Goal: Check status: Check status

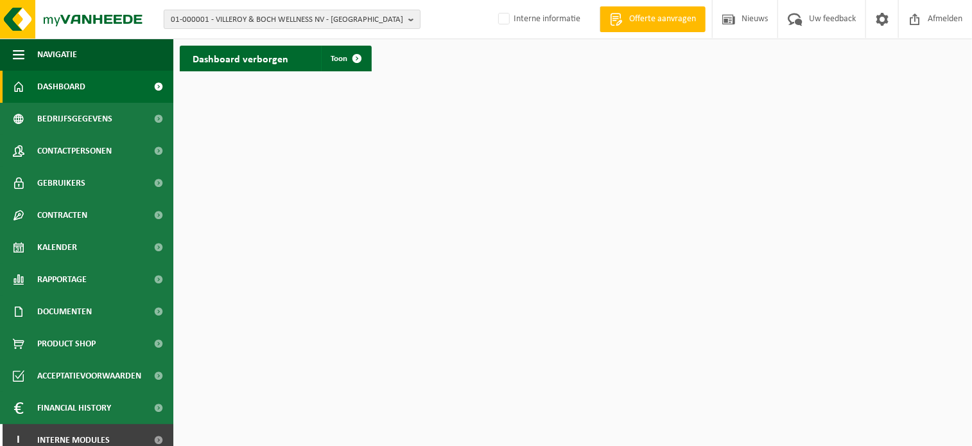
click at [277, 26] on span "01-000001 - VILLEROY & BOCH WELLNESS NV - ROESELARE" at bounding box center [287, 19] width 233 height 19
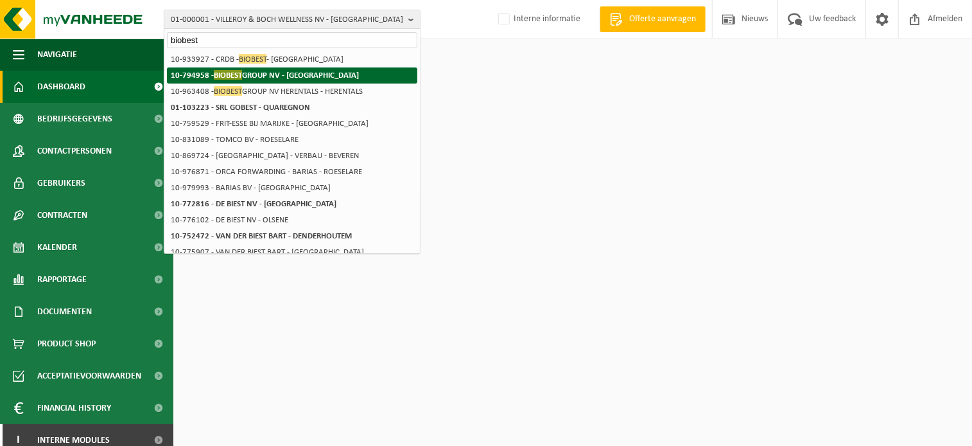
type input "biobest"
click at [233, 73] on span "BIOBEST" at bounding box center [228, 75] width 28 height 10
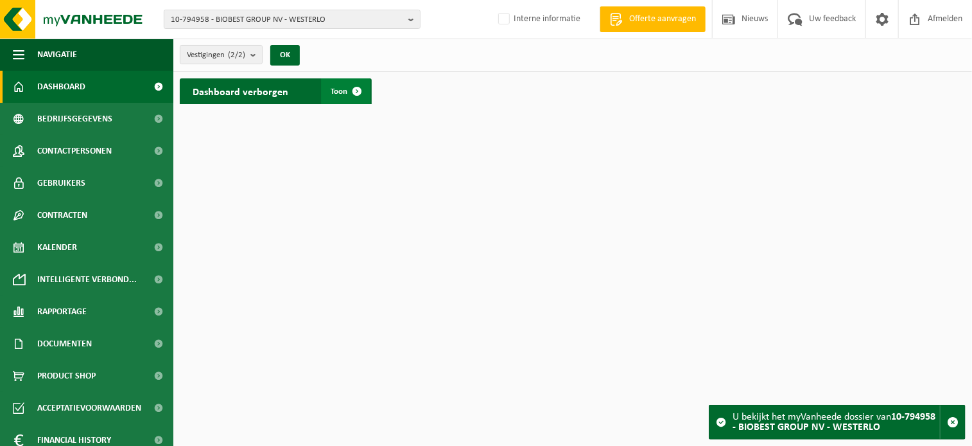
click at [358, 86] on span at bounding box center [358, 91] width 26 height 26
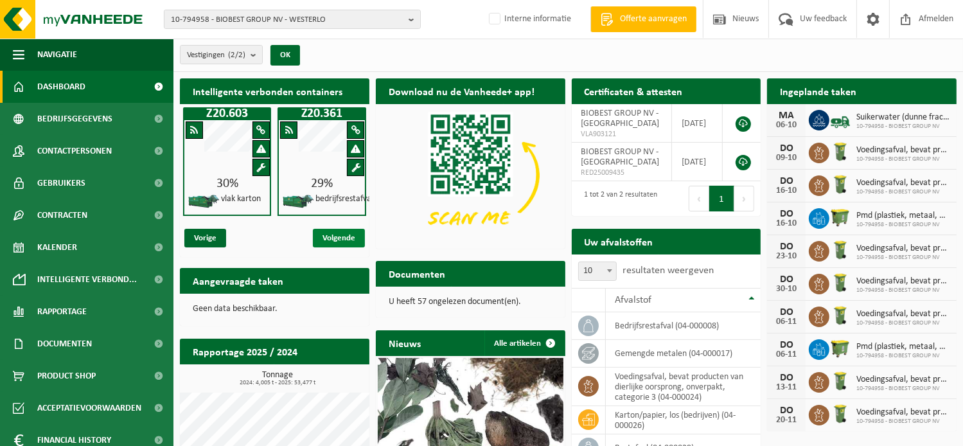
click at [342, 234] on span "Volgende" at bounding box center [339, 238] width 52 height 19
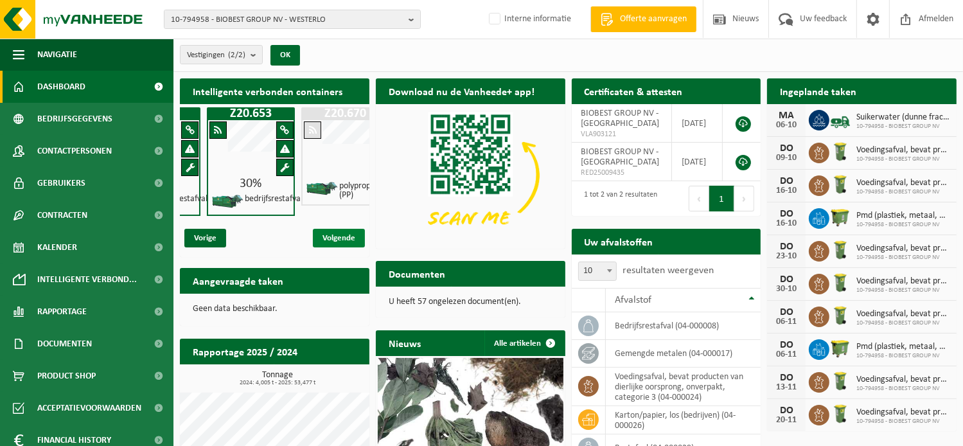
scroll to position [0, 189]
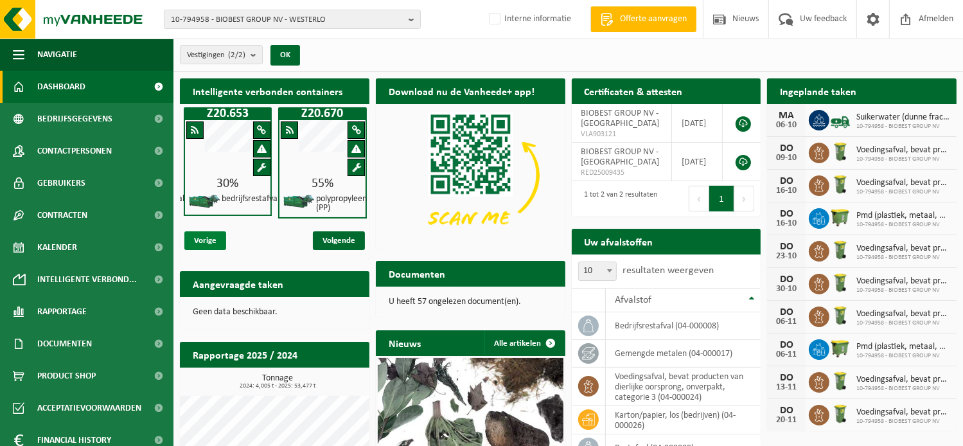
click at [206, 244] on span "Vorige" at bounding box center [205, 240] width 42 height 19
click at [342, 238] on span "Volgende" at bounding box center [339, 240] width 52 height 19
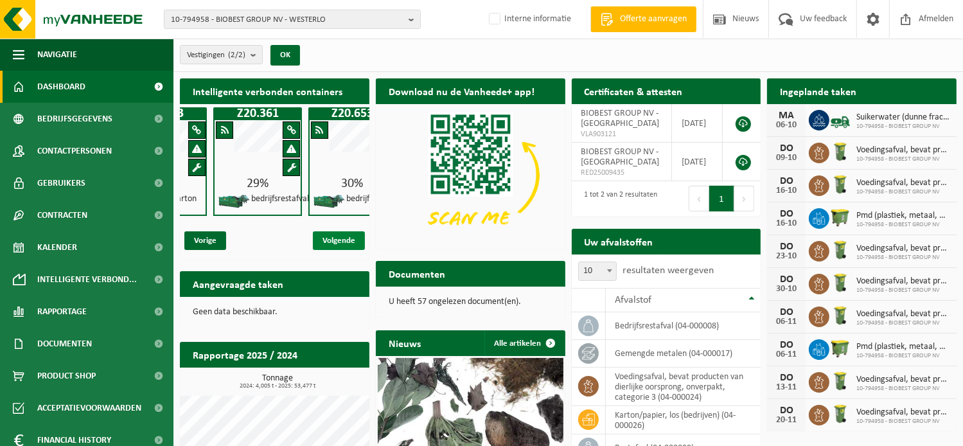
click at [342, 238] on span "Volgende" at bounding box center [339, 240] width 52 height 19
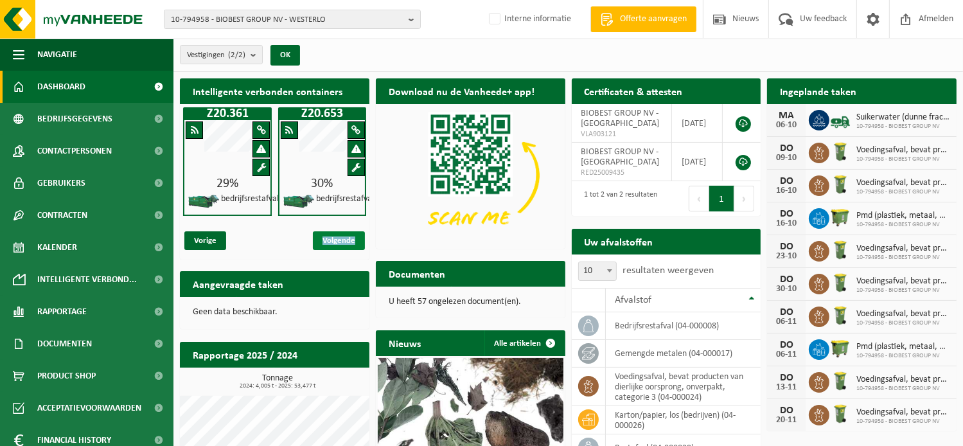
click at [342, 238] on span "Volgende" at bounding box center [339, 240] width 52 height 19
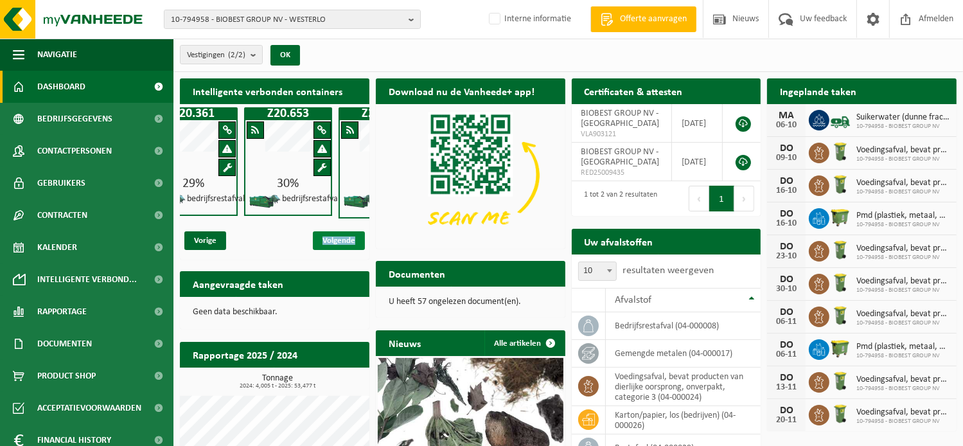
click at [342, 238] on span "Volgende" at bounding box center [339, 240] width 52 height 19
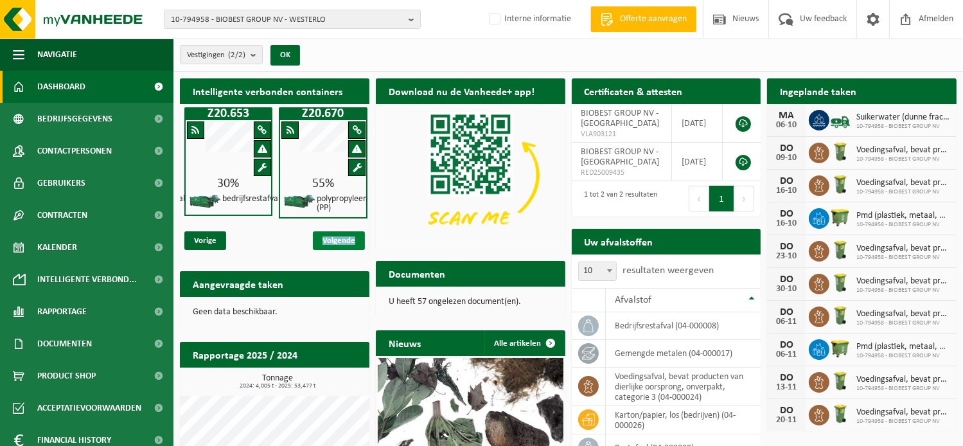
scroll to position [0, 189]
